Goal: Task Accomplishment & Management: Manage account settings

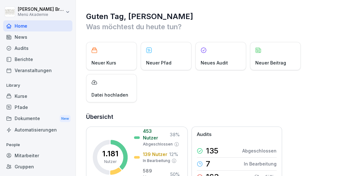
click at [33, 25] on div "Home" at bounding box center [37, 25] width 69 height 11
click at [31, 156] on div "Mitarbeiter" at bounding box center [37, 155] width 69 height 11
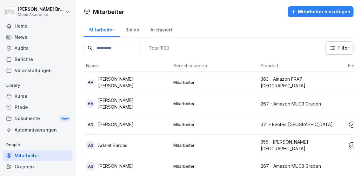
click at [31, 156] on div "Mitarbeiter" at bounding box center [37, 155] width 69 height 11
click at [322, 10] on div "Mitarbeiter hinzufügen" at bounding box center [320, 11] width 59 height 7
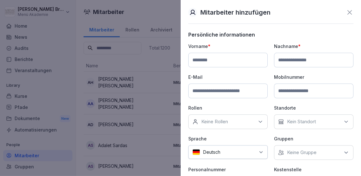
click at [312, 14] on div "Mitarbeiter hinzufügen" at bounding box center [270, 13] width 165 height 10
click at [245, 63] on input at bounding box center [227, 60] width 79 height 15
type input "*********"
type input "*****"
click at [226, 89] on input at bounding box center [227, 90] width 79 height 15
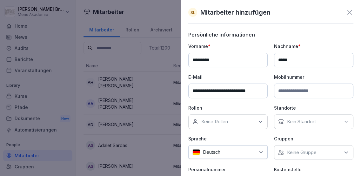
scroll to position [0, 3]
type input "**********"
click at [209, 119] on p "Keine Rollen" at bounding box center [214, 121] width 27 height 6
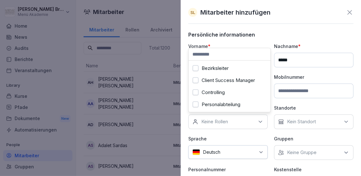
click at [223, 67] on label "Bezirksleiter" at bounding box center [214, 68] width 27 height 6
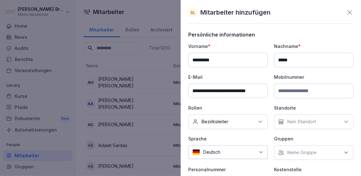
click at [315, 153] on p "Keine Gruppe" at bounding box center [302, 152] width 30 height 6
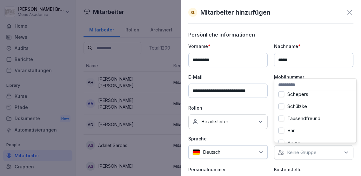
scroll to position [69, 0]
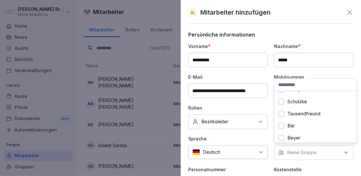
click at [310, 114] on label "Tausendfreund" at bounding box center [303, 114] width 33 height 6
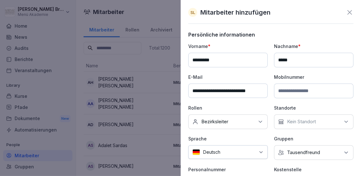
click at [256, 135] on p "Sprache" at bounding box center [227, 138] width 79 height 7
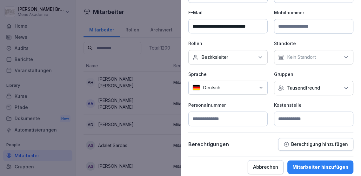
scroll to position [65, 0]
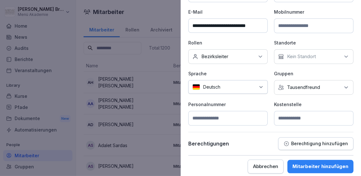
click at [294, 119] on input at bounding box center [313, 118] width 79 height 15
type input "*"
click at [326, 163] on div "Mitarbeiter hinzufügen" at bounding box center [320, 166] width 56 height 7
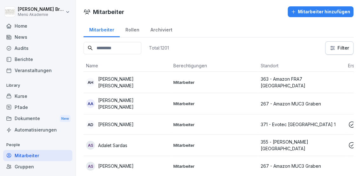
click at [117, 45] on input at bounding box center [112, 48] width 58 height 12
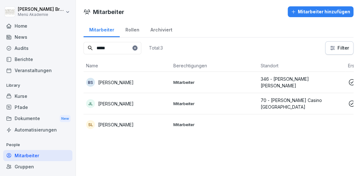
type input "*****"
click at [116, 125] on p "[PERSON_NAME]" at bounding box center [116, 124] width 36 height 7
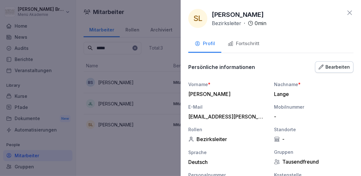
click at [241, 44] on div "Fortschritt" at bounding box center [243, 43] width 32 height 7
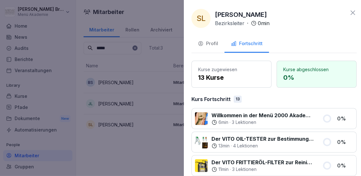
click at [137, 166] on div at bounding box center [180, 88] width 361 height 176
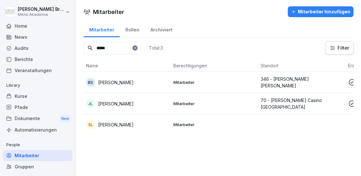
click at [136, 47] on icon at bounding box center [135, 48] width 2 height 2
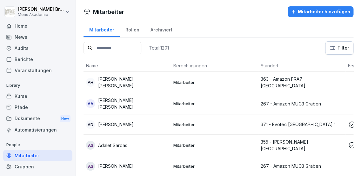
click at [25, 158] on div "Mitarbeiter" at bounding box center [37, 155] width 69 height 11
click at [118, 48] on input at bounding box center [112, 48] width 58 height 12
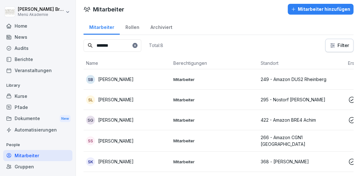
scroll to position [0, 0]
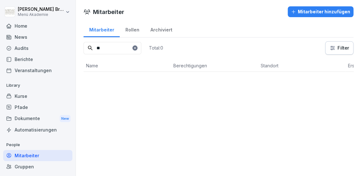
type input "*"
type input "*****"
click at [102, 79] on p "[PERSON_NAME]" at bounding box center [116, 82] width 36 height 7
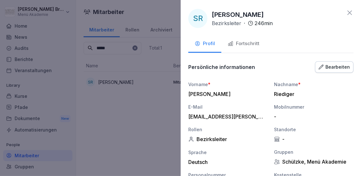
click at [340, 63] on div "Bearbeiten" at bounding box center [333, 66] width 31 height 7
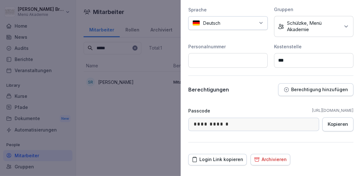
scroll to position [179, 0]
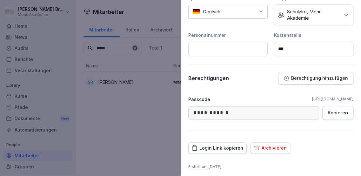
click at [319, 76] on p "Berechtigung hinzufügen" at bounding box center [319, 78] width 57 height 5
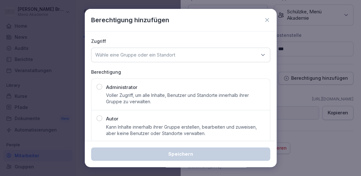
click at [182, 51] on div "Wähle eine Gruppe oder ein Standort" at bounding box center [180, 55] width 179 height 15
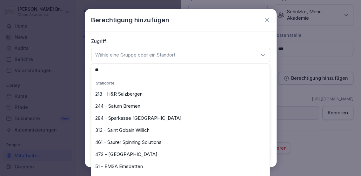
type input "*"
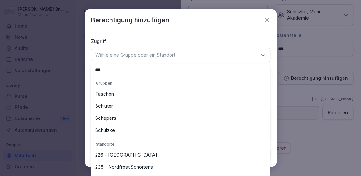
type input "***"
click at [109, 132] on div "Schülzke" at bounding box center [180, 130] width 175 height 12
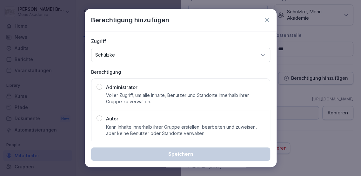
click at [102, 119] on div "Autor Kann Inhalte innerhalb ihrer Gruppe erstellen, bearbeiten und zuweisen, a…" at bounding box center [180, 125] width 168 height 21
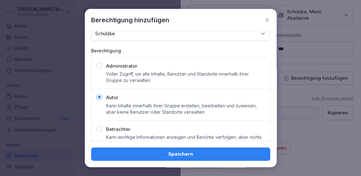
scroll to position [21, 0]
click at [141, 152] on div "Speichern" at bounding box center [180, 153] width 169 height 7
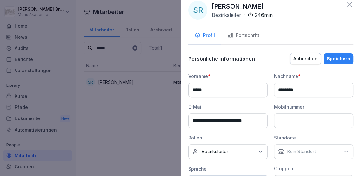
scroll to position [0, 0]
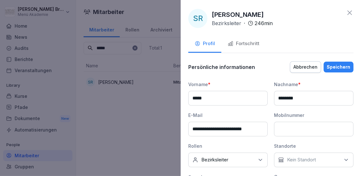
click at [336, 62] on button "Speichern" at bounding box center [338, 67] width 30 height 11
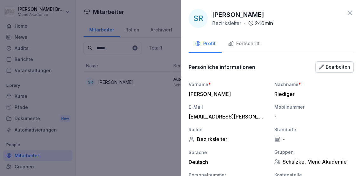
click at [132, 103] on div at bounding box center [180, 88] width 361 height 176
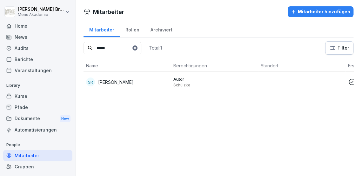
click at [137, 47] on icon at bounding box center [135, 48] width 4 height 4
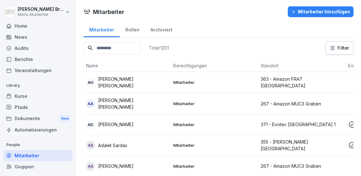
click at [135, 47] on input at bounding box center [112, 48] width 58 height 12
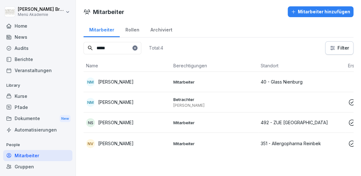
type input "*****"
click at [120, 105] on div "NM [PERSON_NAME]" at bounding box center [127, 102] width 82 height 9
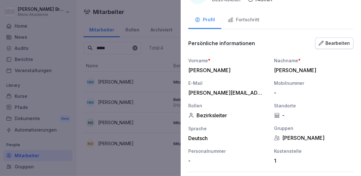
scroll to position [24, 0]
click at [337, 43] on div "Bearbeiten" at bounding box center [333, 43] width 31 height 7
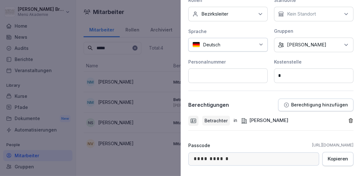
scroll to position [146, 0]
click at [302, 104] on p "Berechtigung hinzufügen" at bounding box center [319, 104] width 57 height 5
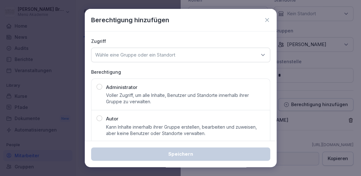
click at [216, 60] on div "Wähle eine Gruppe oder ein Standort" at bounding box center [180, 55] width 179 height 15
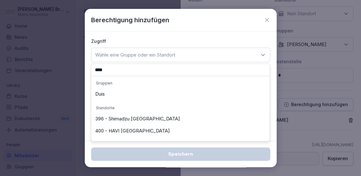
type input "****"
click at [168, 96] on div "Duis" at bounding box center [180, 94] width 175 height 12
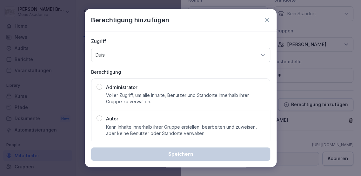
click at [144, 125] on p "Kann Inhalte innerhalb ihrer Gruppe erstellen, bearbeiten und zuweisen, aber ke…" at bounding box center [185, 130] width 159 height 13
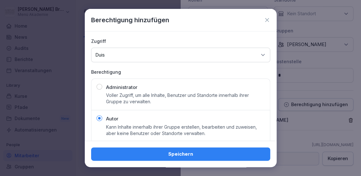
click at [162, 154] on div "Speichern" at bounding box center [180, 153] width 169 height 7
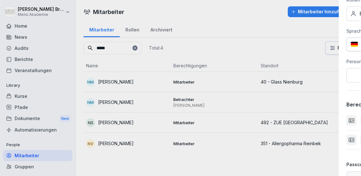
click at [162, 154] on div at bounding box center [180, 88] width 361 height 176
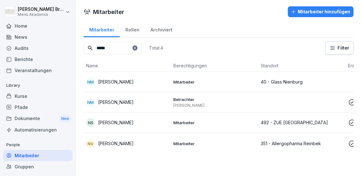
click at [121, 103] on p "[PERSON_NAME]" at bounding box center [116, 102] width 36 height 7
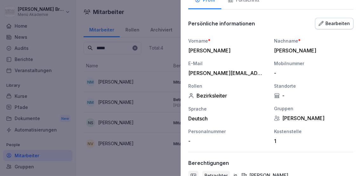
scroll to position [43, 0]
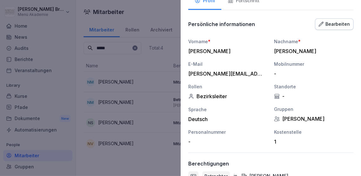
click at [329, 21] on div "Bearbeiten" at bounding box center [333, 24] width 31 height 7
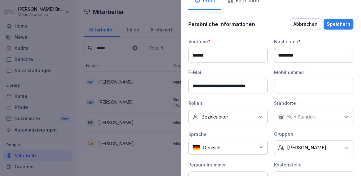
scroll to position [191, 0]
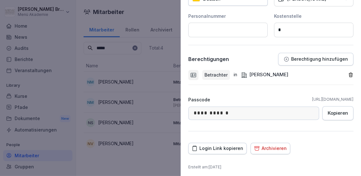
click at [324, 60] on button "Berechtigung hinzufügen" at bounding box center [315, 59] width 75 height 13
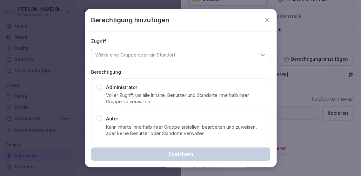
click at [192, 56] on div "Wähle eine Gruppe oder ein Standort" at bounding box center [180, 55] width 179 height 15
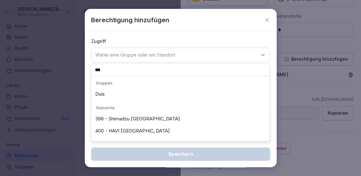
type input "***"
click at [169, 95] on div "Duis" at bounding box center [180, 94] width 175 height 12
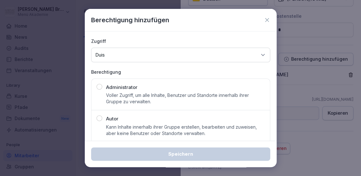
click at [109, 122] on div "Autor Kann Inhalte innerhalb ihrer Gruppe erstellen, bearbeiten und zuweisen, a…" at bounding box center [185, 125] width 159 height 21
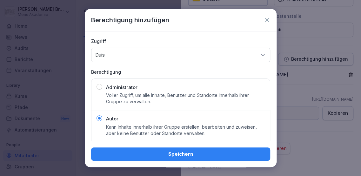
click at [139, 157] on button "Speichern" at bounding box center [180, 153] width 179 height 13
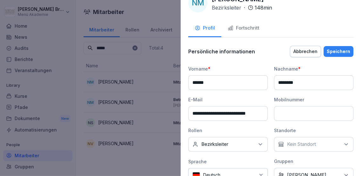
scroll to position [0, 0]
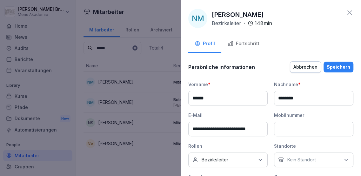
click at [340, 67] on div "Speichern" at bounding box center [337, 66] width 23 height 7
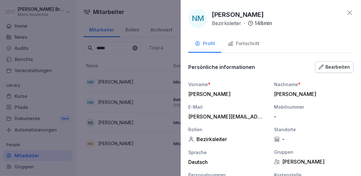
click at [347, 12] on icon at bounding box center [350, 13] width 8 height 8
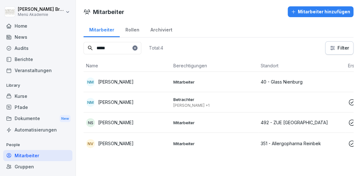
click at [137, 46] on div at bounding box center [134, 47] width 5 height 5
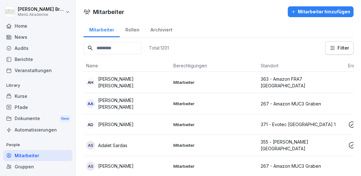
click at [121, 49] on input at bounding box center [112, 48] width 58 height 12
click at [122, 46] on input at bounding box center [112, 48] width 58 height 12
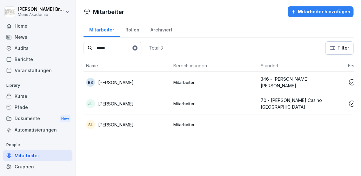
type input "*****"
click at [120, 122] on p "[PERSON_NAME]" at bounding box center [116, 124] width 36 height 7
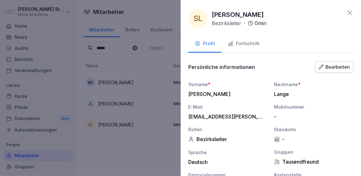
click at [330, 67] on div "Bearbeiten" at bounding box center [333, 66] width 31 height 7
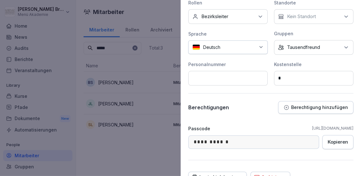
scroll to position [161, 0]
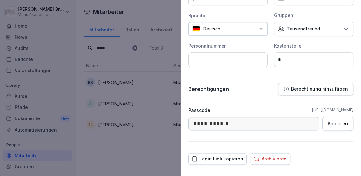
click at [301, 88] on p "Berechtigung hinzufügen" at bounding box center [319, 88] width 57 height 5
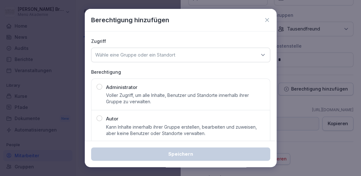
click at [180, 53] on div "Wähle eine Gruppe oder ein Standort" at bounding box center [180, 55] width 179 height 15
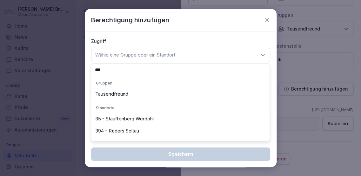
type input "***"
click at [153, 94] on div "Tausendfreund" at bounding box center [180, 94] width 175 height 12
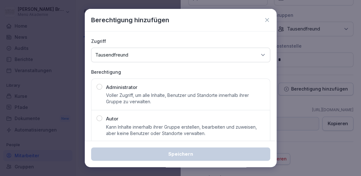
click at [113, 121] on p "Autor" at bounding box center [112, 118] width 12 height 7
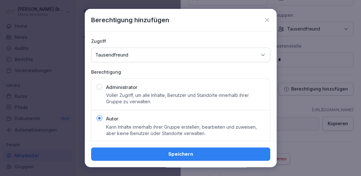
click at [147, 156] on div "Speichern" at bounding box center [180, 153] width 169 height 7
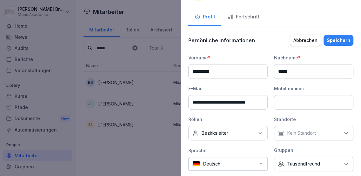
scroll to position [26, 0]
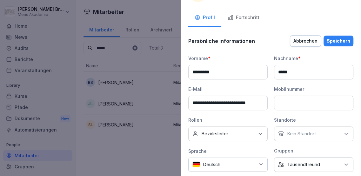
click at [340, 39] on div "Speichern" at bounding box center [337, 40] width 23 height 7
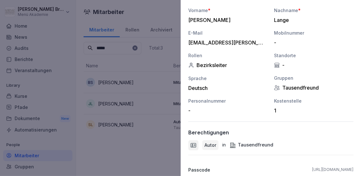
scroll to position [146, 0]
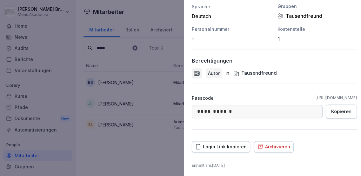
click at [116, 162] on div at bounding box center [180, 88] width 361 height 176
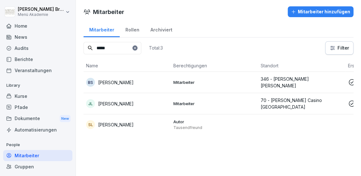
click at [126, 121] on p "[PERSON_NAME]" at bounding box center [116, 124] width 36 height 7
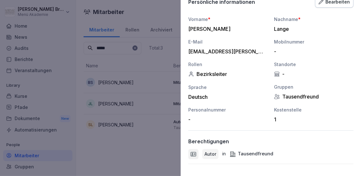
scroll to position [65, 0]
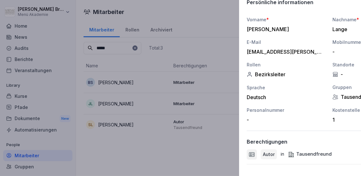
click at [135, 167] on div at bounding box center [180, 88] width 361 height 176
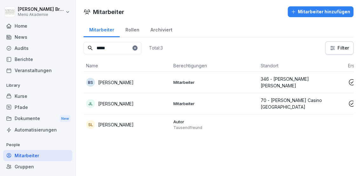
click at [24, 164] on div "Gruppen" at bounding box center [37, 166] width 69 height 11
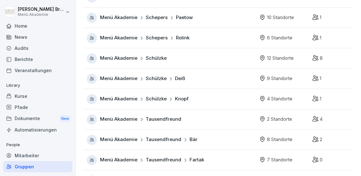
scroll to position [472, 0]
click at [122, 115] on span "Menü Akademie" at bounding box center [118, 118] width 37 height 7
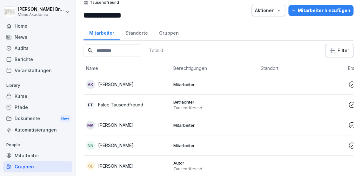
scroll to position [5, 0]
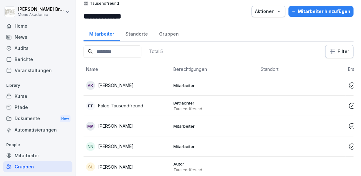
click at [138, 29] on div "Standorte" at bounding box center [137, 33] width 34 height 16
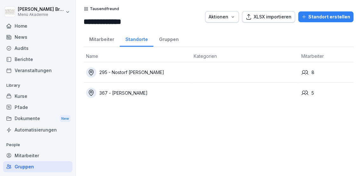
click at [168, 42] on div "Gruppen" at bounding box center [168, 38] width 31 height 16
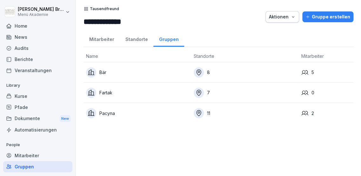
click at [105, 35] on div "Mitarbeiter" at bounding box center [101, 38] width 36 height 16
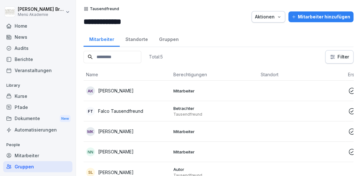
click at [21, 28] on div "Home" at bounding box center [37, 25] width 69 height 11
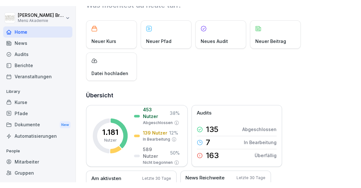
scroll to position [7, 0]
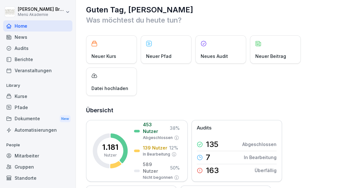
click at [24, 26] on div "Home" at bounding box center [37, 25] width 69 height 11
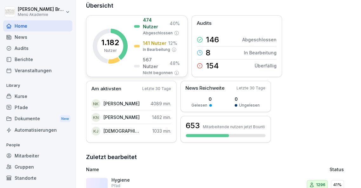
scroll to position [113, 0]
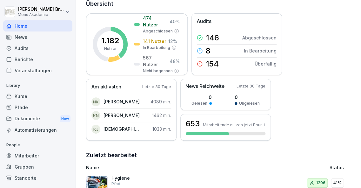
click at [26, 56] on div "Berichte" at bounding box center [37, 59] width 69 height 11
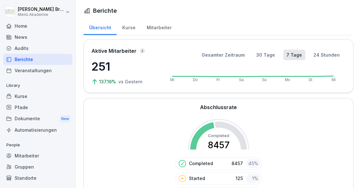
click at [126, 26] on div "Kurse" at bounding box center [128, 27] width 24 height 16
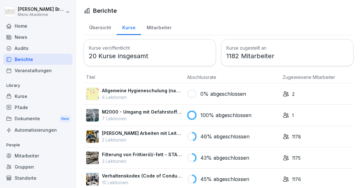
click at [160, 27] on div "Mitarbeiter" at bounding box center [159, 27] width 36 height 16
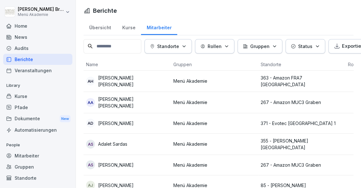
click at [160, 27] on div "Mitarbeiter" at bounding box center [159, 27] width 36 height 16
click at [184, 43] on div "Standorte" at bounding box center [168, 46] width 36 height 7
click at [186, 44] on icon "button" at bounding box center [183, 46] width 5 height 5
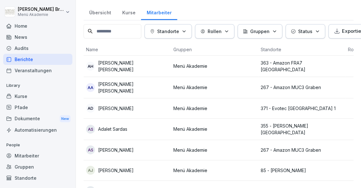
click at [187, 35] on button "Standorte" at bounding box center [167, 31] width 47 height 14
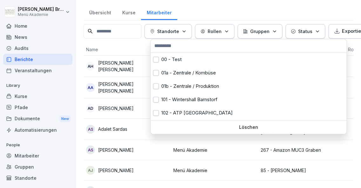
click at [182, 49] on input "text" at bounding box center [248, 46] width 192 height 10
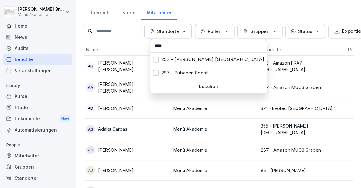
type input "****"
click at [155, 59] on button "button" at bounding box center [156, 59] width 6 height 6
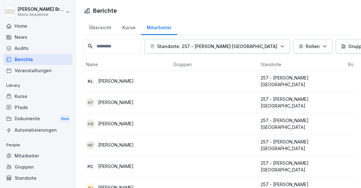
click at [128, 61] on html "[PERSON_NAME] Menü Akademie Home News Audits Berichte Veranstaltungen Library K…" at bounding box center [180, 94] width 361 height 188
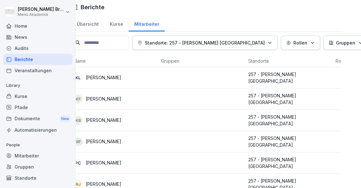
scroll to position [3, 0]
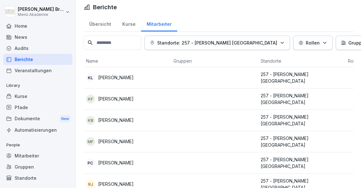
click at [107, 79] on p "[PERSON_NAME]" at bounding box center [116, 77] width 36 height 7
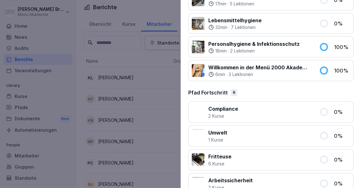
scroll to position [457, 0]
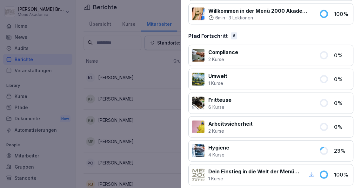
click at [165, 97] on div at bounding box center [180, 94] width 361 height 188
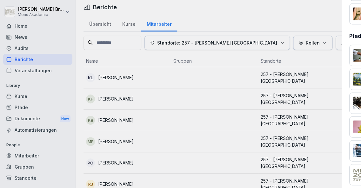
scroll to position [3, 0]
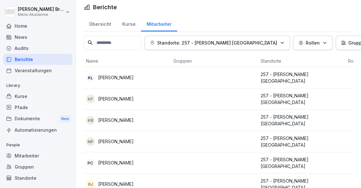
click at [129, 159] on p "[PERSON_NAME]" at bounding box center [116, 162] width 36 height 7
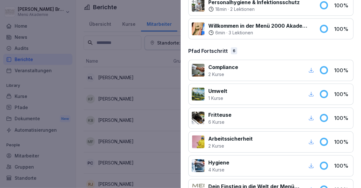
scroll to position [457, 0]
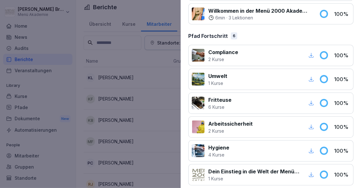
click at [310, 148] on icon "button" at bounding box center [311, 151] width 6 height 6
click at [125, 59] on div at bounding box center [180, 94] width 361 height 188
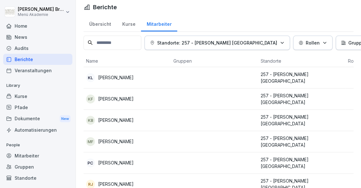
scroll to position [3, 0]
click at [27, 106] on div "Pfade" at bounding box center [37, 107] width 69 height 11
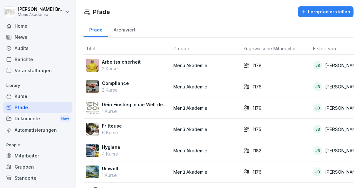
click at [28, 175] on div "Standorte" at bounding box center [37, 177] width 69 height 11
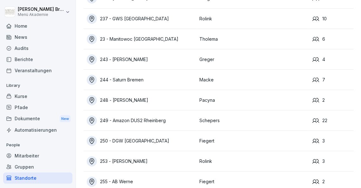
scroll to position [715, 0]
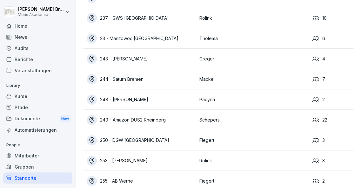
click at [128, 118] on div "249 - Amazon DUS2 Rheinberg" at bounding box center [141, 120] width 109 height 10
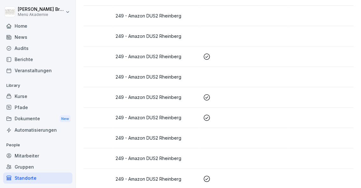
scroll to position [338, 0]
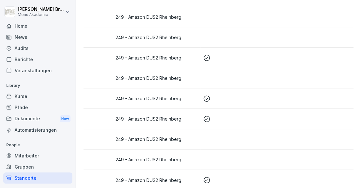
click at [161, 100] on p "249 - Amazon DUS2 Rheinberg" at bounding box center [156, 98] width 82 height 7
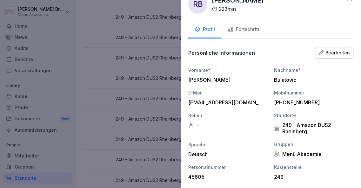
scroll to position [0, 0]
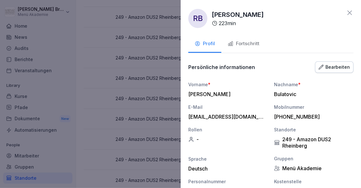
click at [247, 42] on div "Fortschritt" at bounding box center [243, 43] width 32 height 7
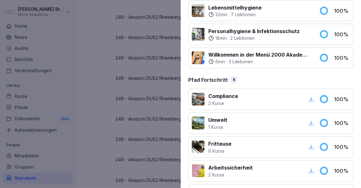
scroll to position [415, 0]
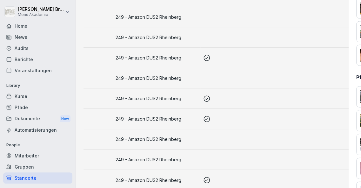
click at [132, 114] on div at bounding box center [180, 94] width 361 height 188
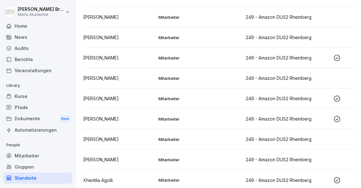
scroll to position [0, 0]
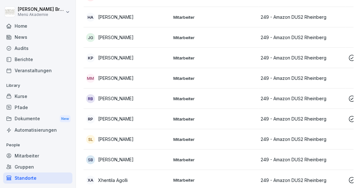
click at [26, 92] on div "Kurse" at bounding box center [37, 95] width 69 height 11
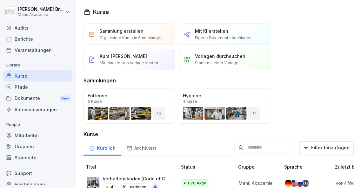
scroll to position [20, 0]
click at [115, 175] on p "Verhaltenskodex (Code of Conduct) Menü 2000" at bounding box center [136, 178] width 68 height 7
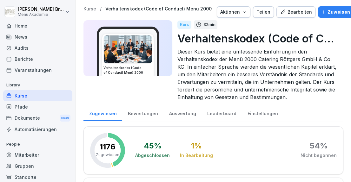
scroll to position [49, 0]
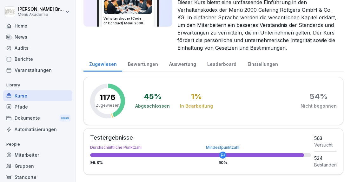
click at [31, 28] on div "Home" at bounding box center [37, 25] width 69 height 11
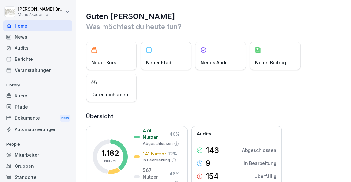
scroll to position [32, 0]
